Goal: Navigation & Orientation: Find specific page/section

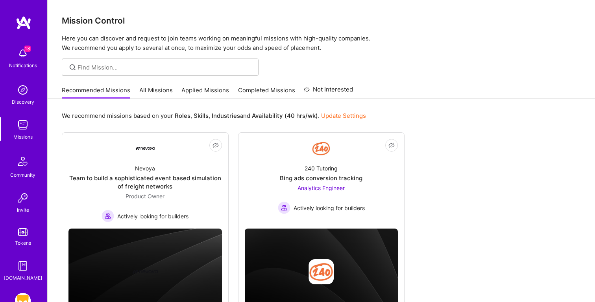
scroll to position [39, 0]
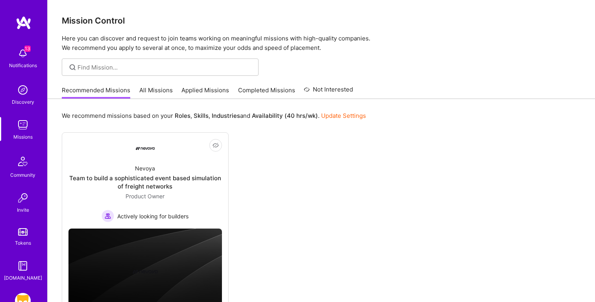
scroll to position [39, 0]
